Goal: Transaction & Acquisition: Purchase product/service

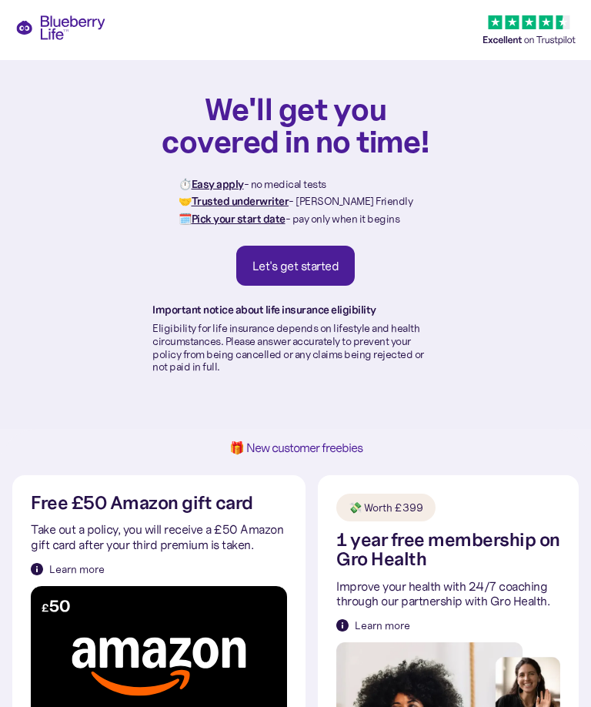
click at [324, 263] on div "Let's get started" at bounding box center [296, 265] width 87 height 15
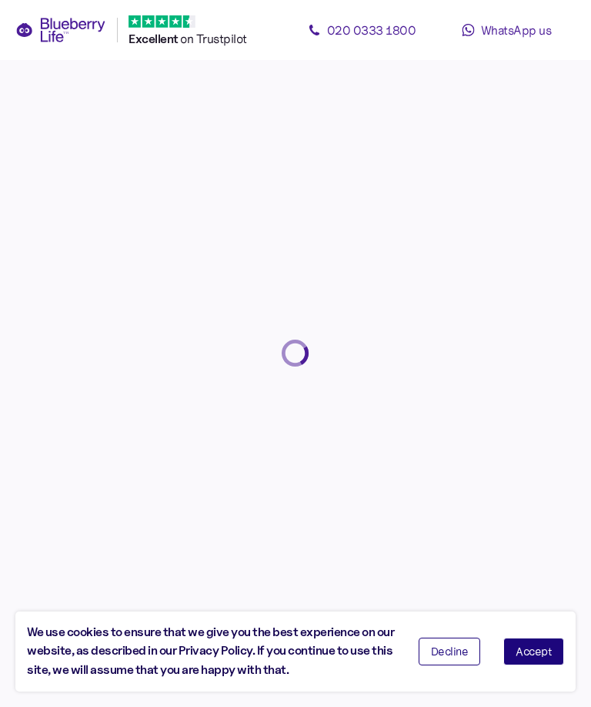
click at [538, 652] on span "Accept" at bounding box center [534, 651] width 36 height 11
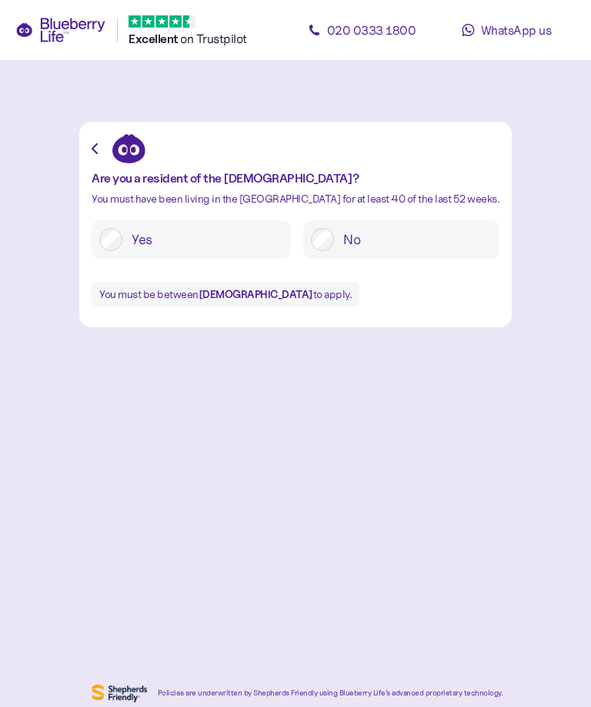
click at [276, 244] on label "Yes" at bounding box center [202, 239] width 161 height 23
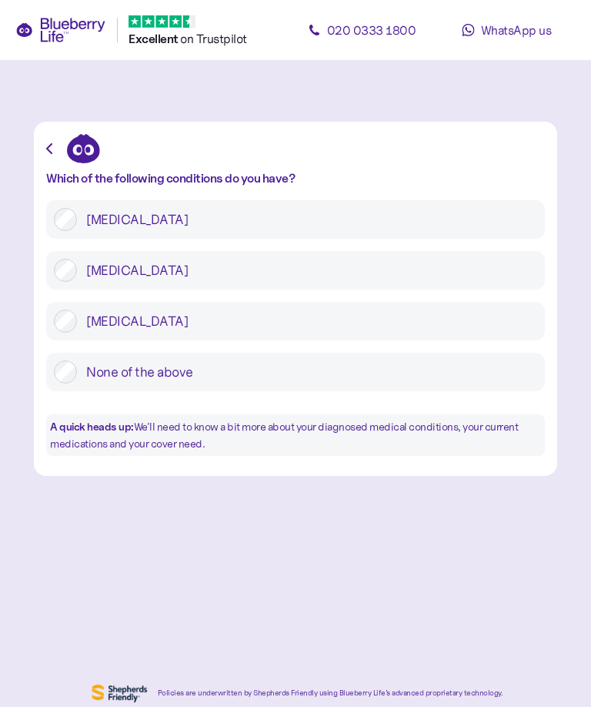
click at [490, 229] on label "[MEDICAL_DATA]" at bounding box center [307, 219] width 461 height 23
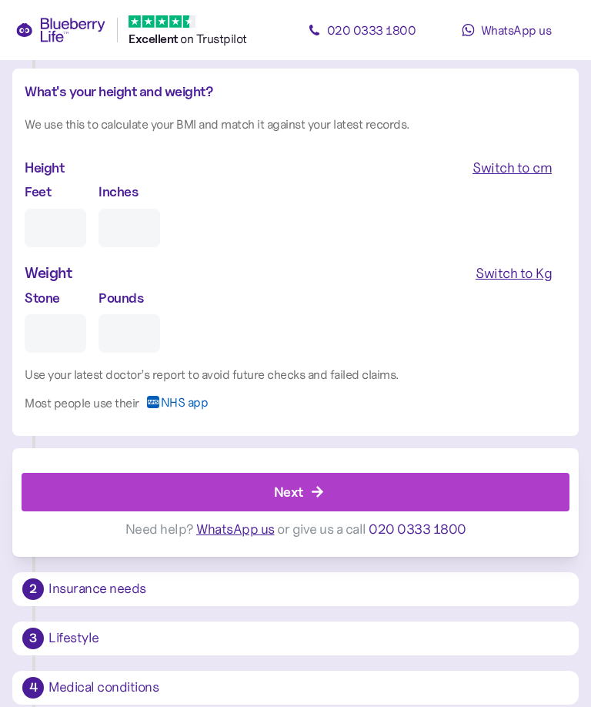
scroll to position [1289, 0]
